Goal: Task Accomplishment & Management: Manage account settings

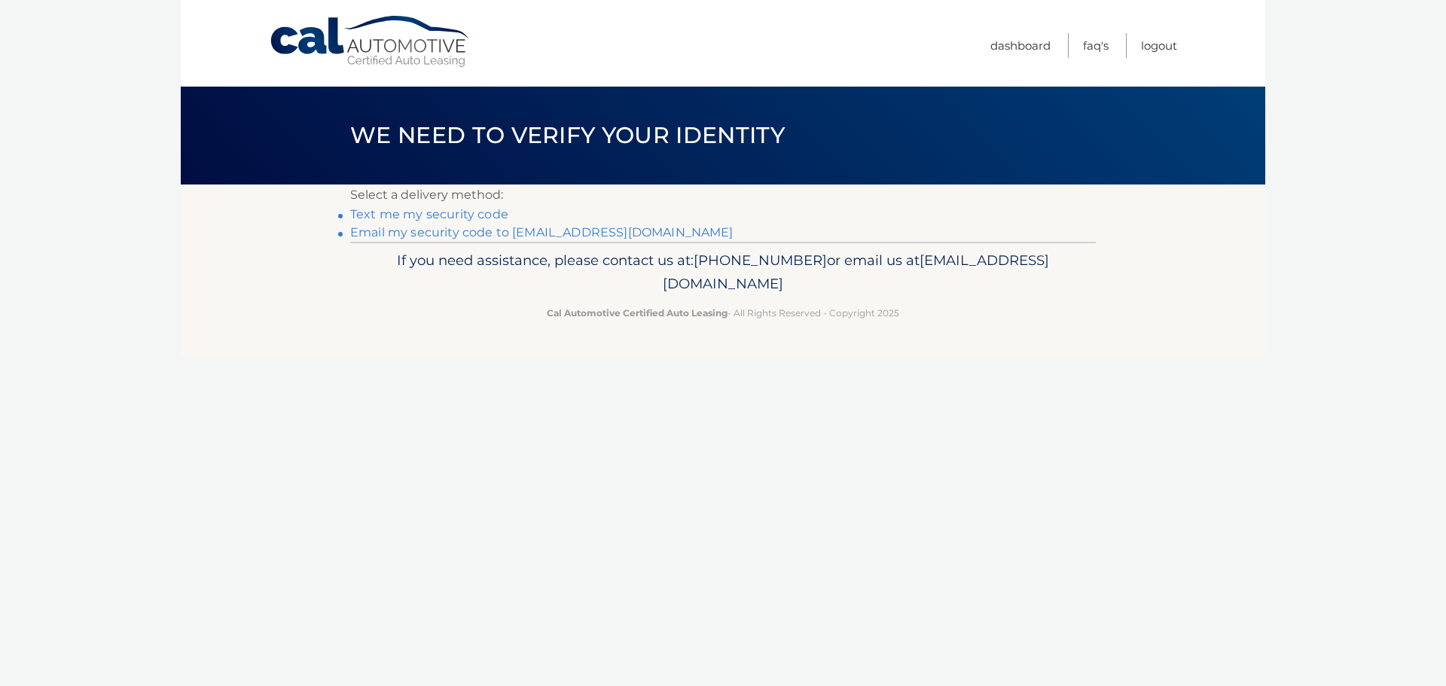
click at [492, 234] on link "Email my security code to m*********@calautomotive.com" at bounding box center [541, 232] width 383 height 14
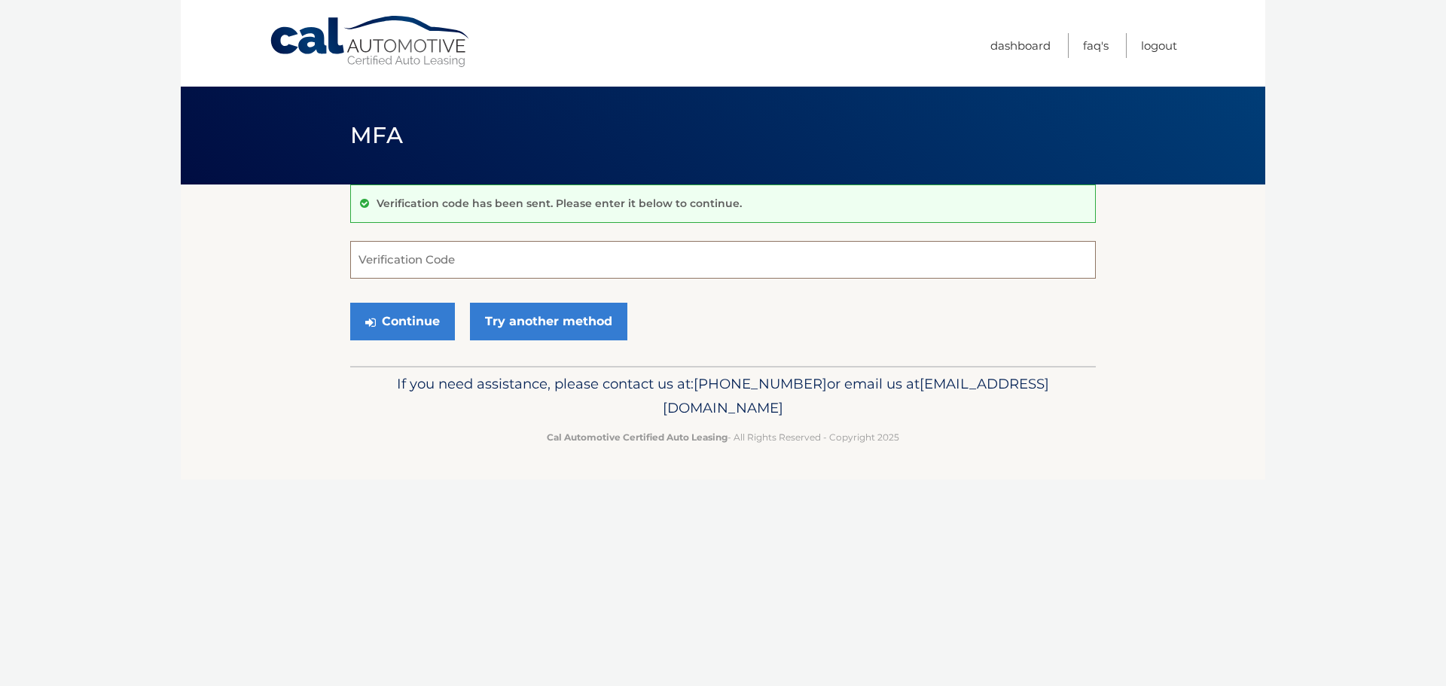
click at [383, 264] on input "Verification Code" at bounding box center [723, 260] width 746 height 38
type input "796425"
click at [350, 303] on button "Continue" at bounding box center [402, 322] width 105 height 38
